Goal: Transaction & Acquisition: Register for event/course

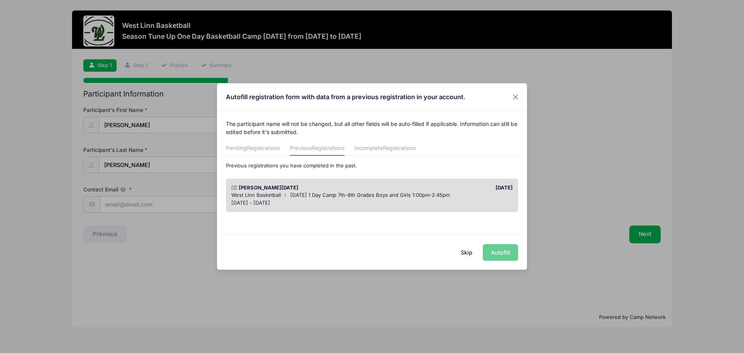
click at [373, 196] on span "Labor Day 1 Day Camp 7th-8th Grades Boys and Girls 1:00pm-2:45pm" at bounding box center [370, 195] width 160 height 6
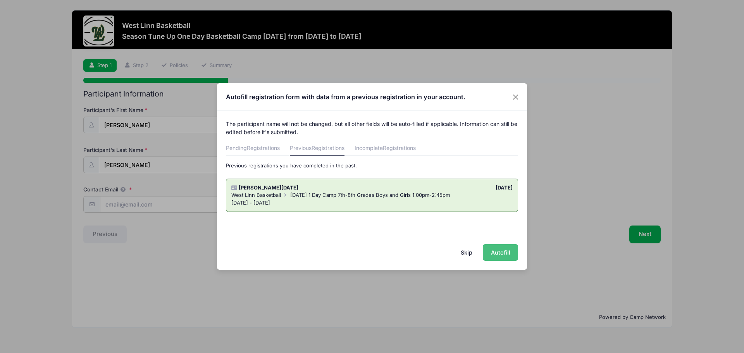
click at [502, 248] on button "Autofill" at bounding box center [500, 252] width 35 height 17
type input "[EMAIL_ADDRESS][DOMAIN_NAME]"
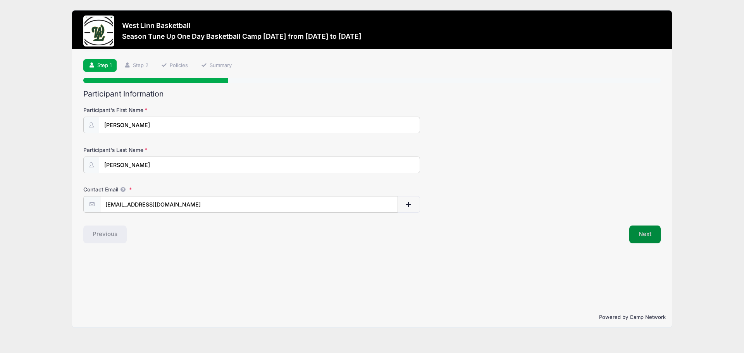
click at [641, 231] on button "Next" at bounding box center [645, 235] width 31 height 18
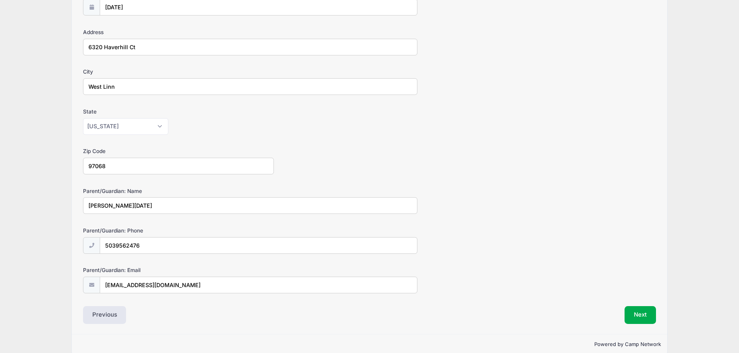
scroll to position [130, 0]
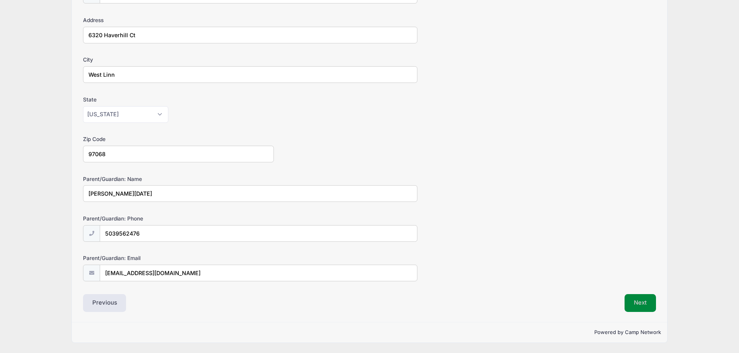
click at [630, 296] on button "Next" at bounding box center [639, 303] width 31 height 18
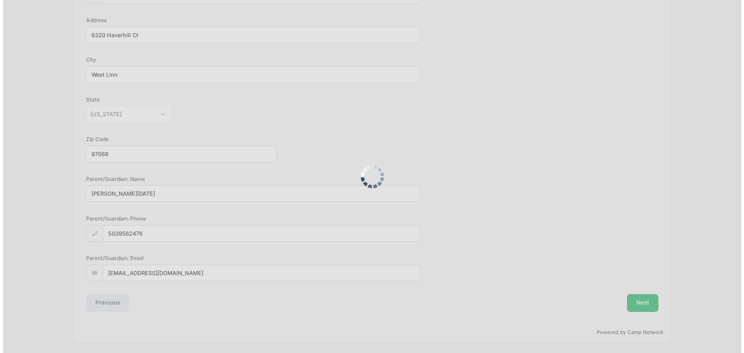
scroll to position [0, 0]
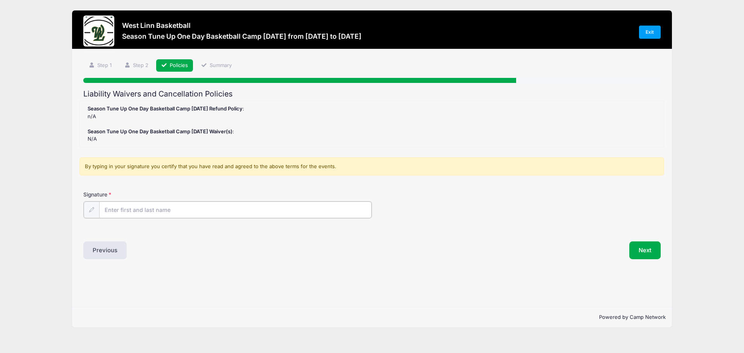
click at [166, 211] on input "Signature" at bounding box center [235, 210] width 273 height 17
type input "Scott Noel"
click at [608, 195] on div "Signature Scott Noel" at bounding box center [372, 204] width 578 height 27
click at [644, 247] on button "Next" at bounding box center [645, 250] width 31 height 18
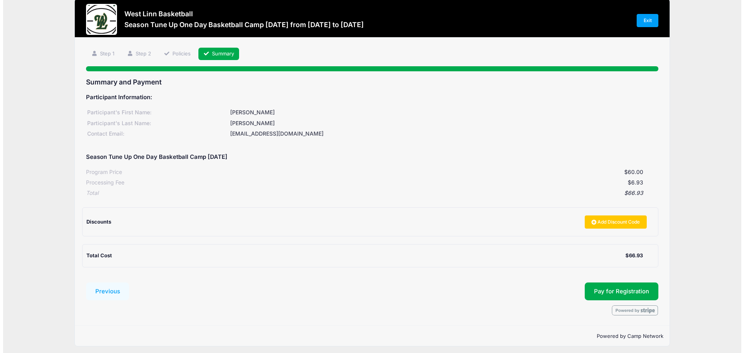
scroll to position [15, 0]
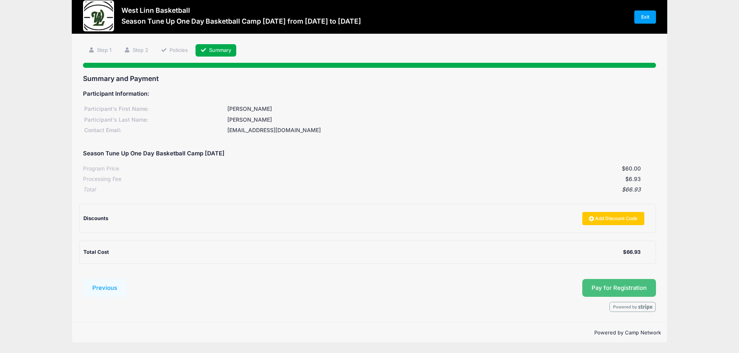
click at [604, 288] on button "Pay for Registration" at bounding box center [619, 288] width 74 height 18
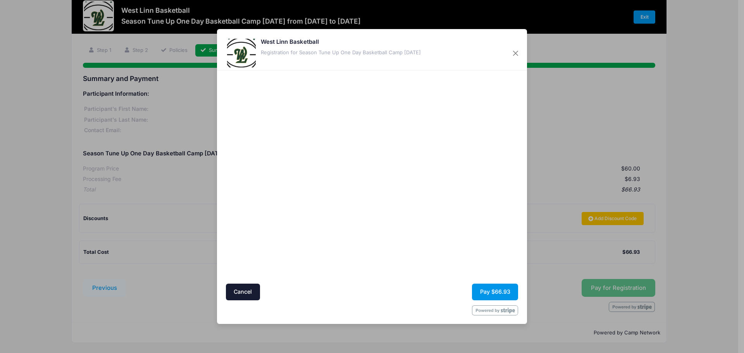
click at [499, 291] on button "Pay $66.93" at bounding box center [495, 292] width 46 height 17
